Goal: Find specific page/section: Find specific page/section

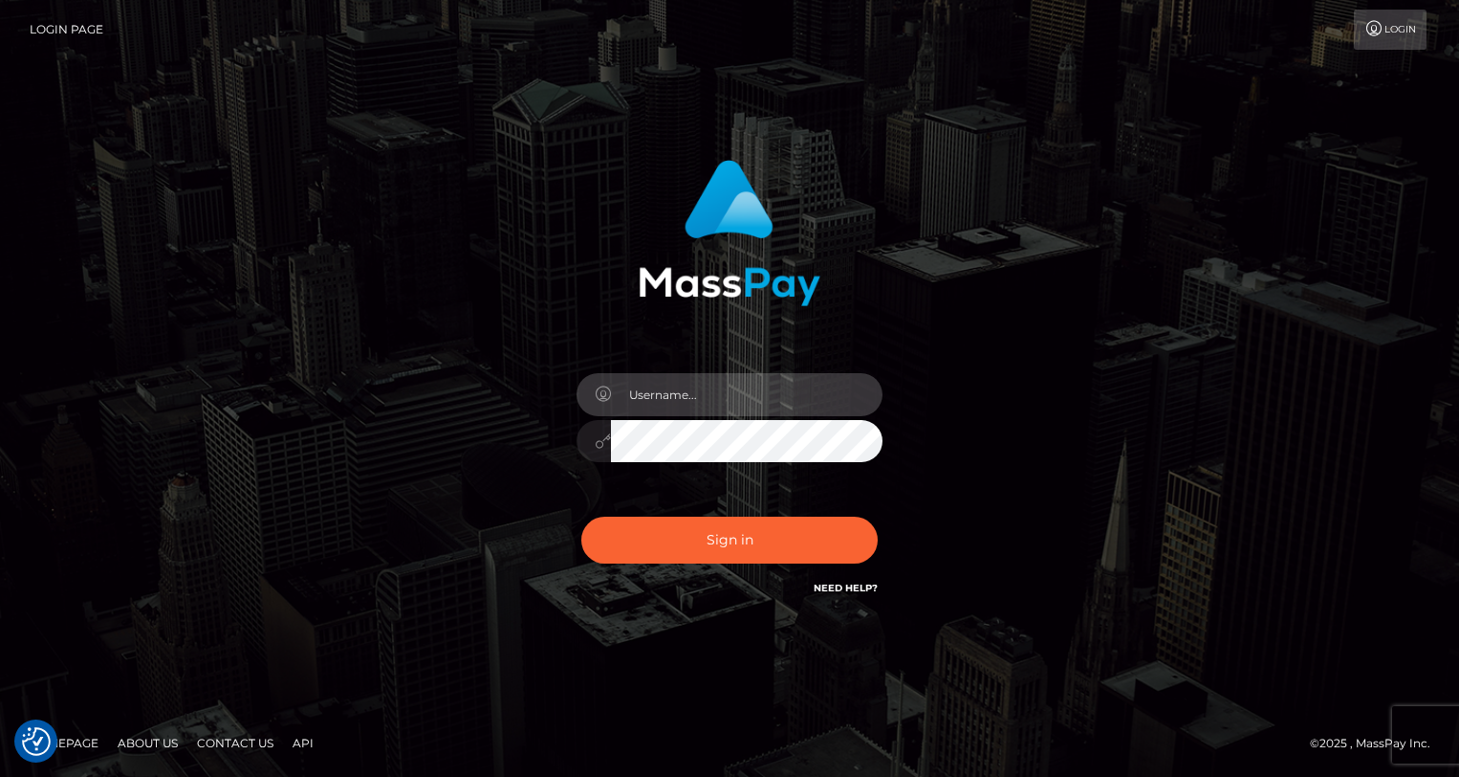
click at [682, 391] on input "text" at bounding box center [747, 394] width 272 height 43
type input "oli.fanvue"
click at [739, 393] on input "text" at bounding box center [747, 394] width 272 height 43
type input "oli.fanvue"
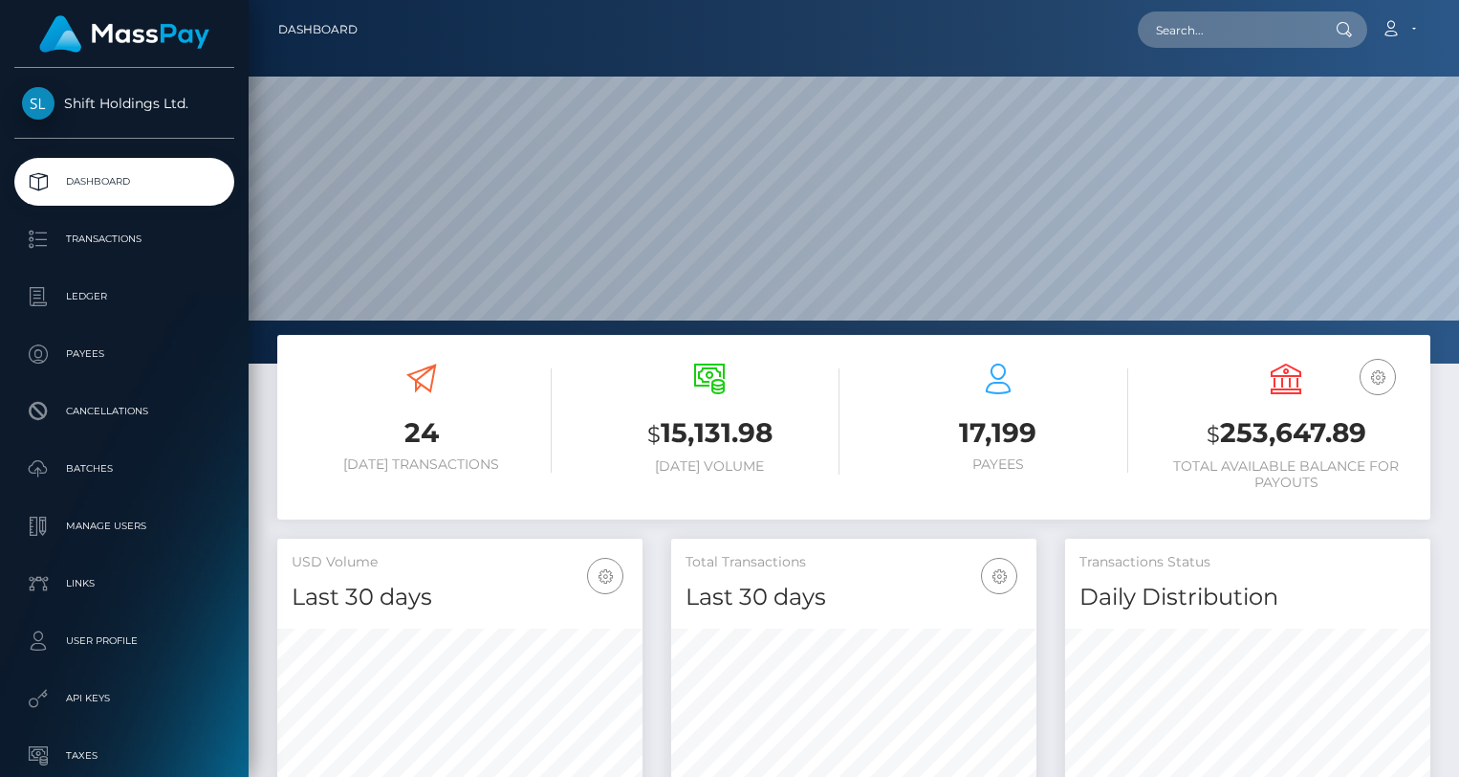
scroll to position [339, 365]
click at [1222, 20] on input "text" at bounding box center [1228, 29] width 180 height 36
paste input "[EMAIL_ADDRESS][DOMAIN_NAME]"
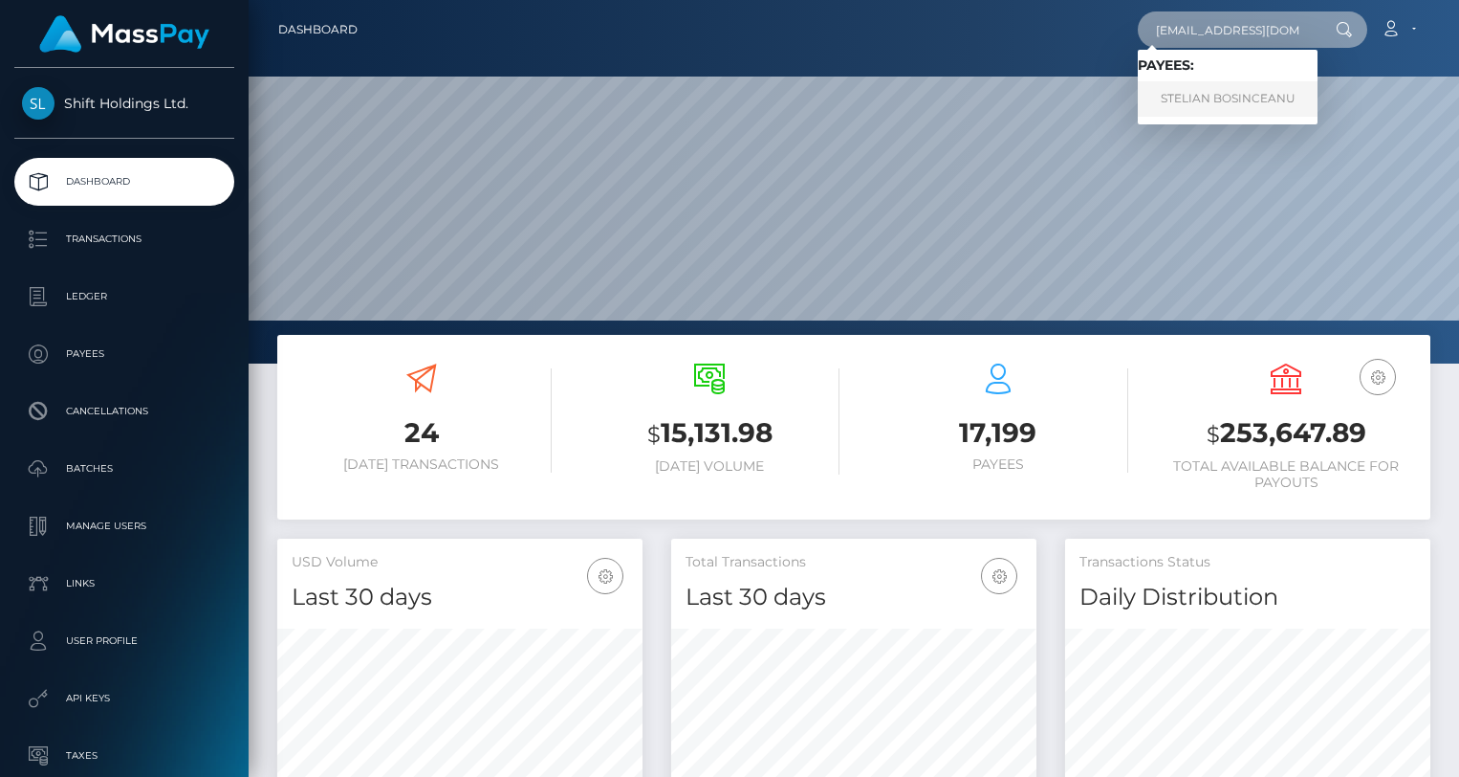
type input "[EMAIL_ADDRESS][DOMAIN_NAME]"
click at [1220, 98] on link "STELIAN BOSINCEANU" at bounding box center [1228, 98] width 180 height 35
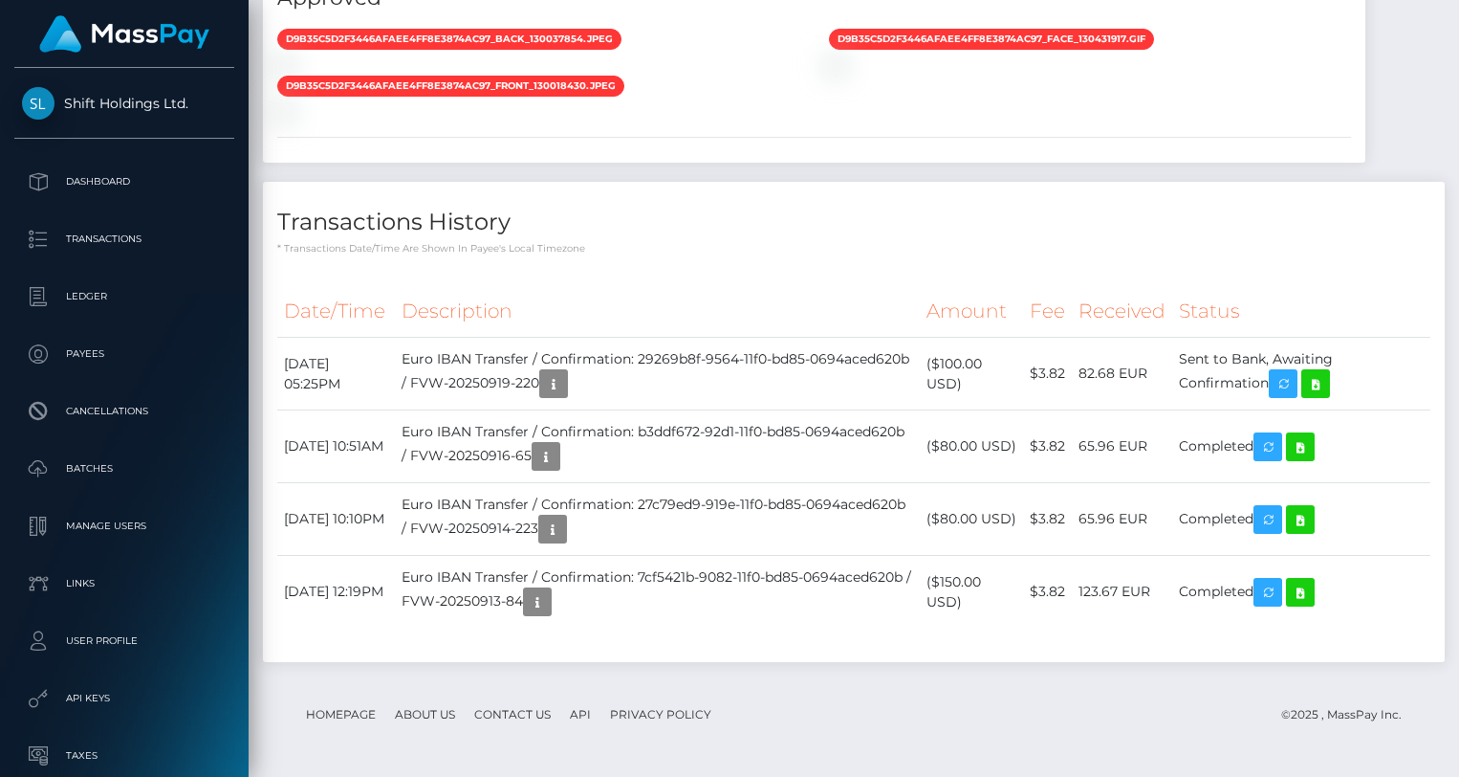
scroll to position [230, 365]
click at [1306, 583] on icon at bounding box center [1300, 592] width 23 height 24
click at [1312, 519] on icon at bounding box center [1300, 520] width 23 height 24
click at [1312, 442] on icon at bounding box center [1300, 447] width 23 height 24
